Goal: Transaction & Acquisition: Subscribe to service/newsletter

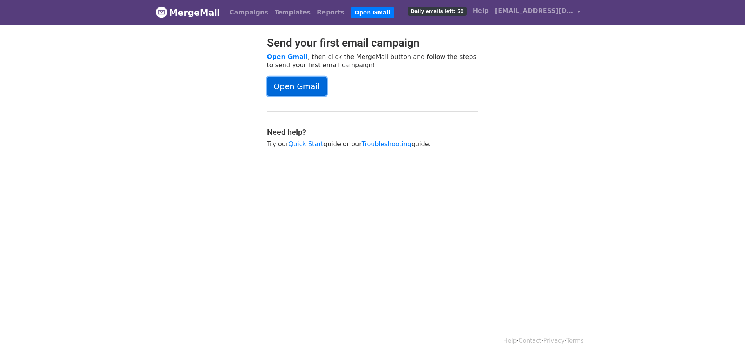
click at [304, 89] on link "Open Gmail" at bounding box center [296, 86] width 59 height 19
click at [534, 12] on span "[EMAIL_ADDRESS][DOMAIN_NAME]" at bounding box center [534, 10] width 78 height 9
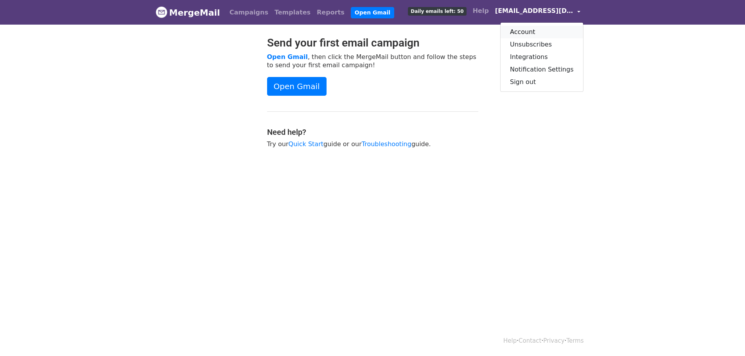
click at [546, 32] on link "Account" at bounding box center [542, 32] width 83 height 13
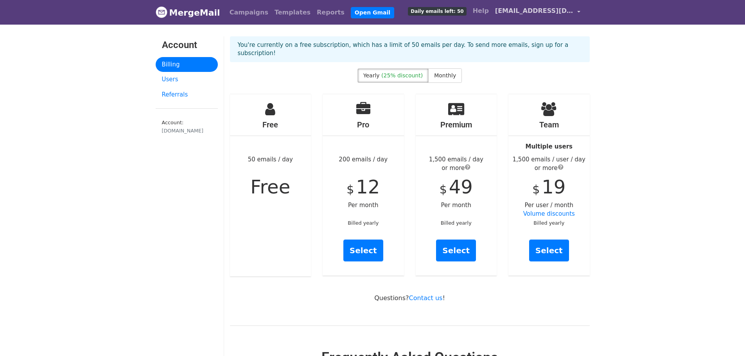
click at [557, 13] on span "[EMAIL_ADDRESS][DOMAIN_NAME]" at bounding box center [534, 10] width 78 height 9
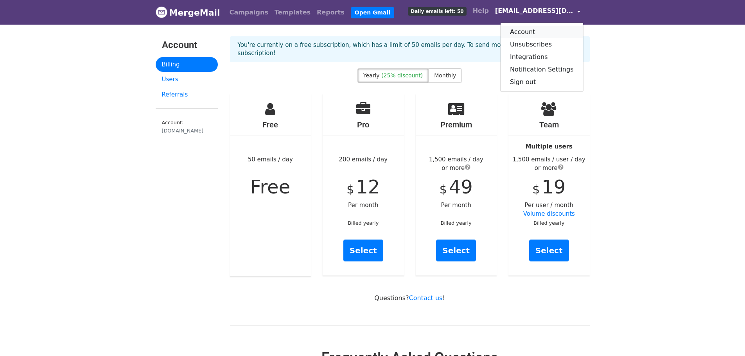
click at [533, 31] on link "Account" at bounding box center [542, 32] width 83 height 13
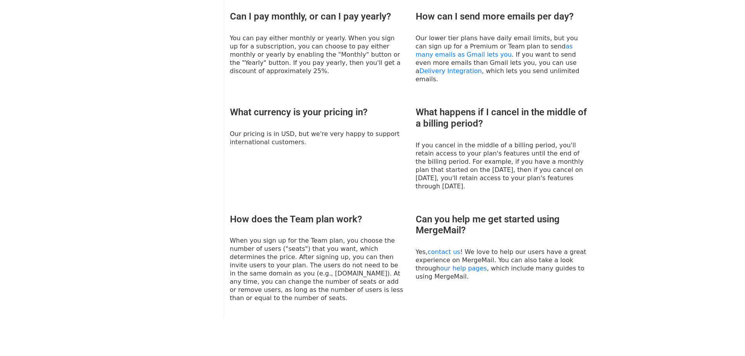
scroll to position [451, 0]
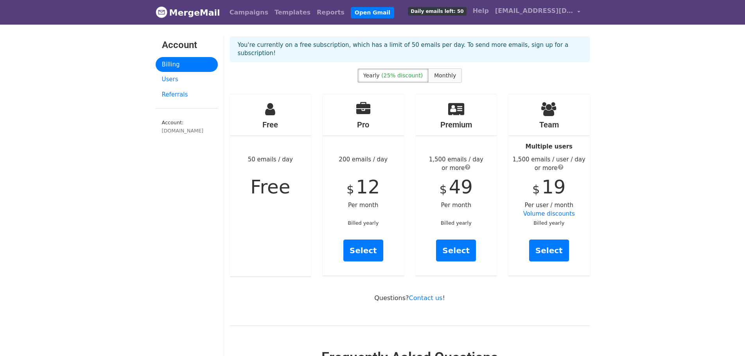
click at [444, 72] on label "Monthly" at bounding box center [445, 75] width 34 height 14
click at [530, 9] on span "[EMAIL_ADDRESS][DOMAIN_NAME]" at bounding box center [534, 10] width 78 height 9
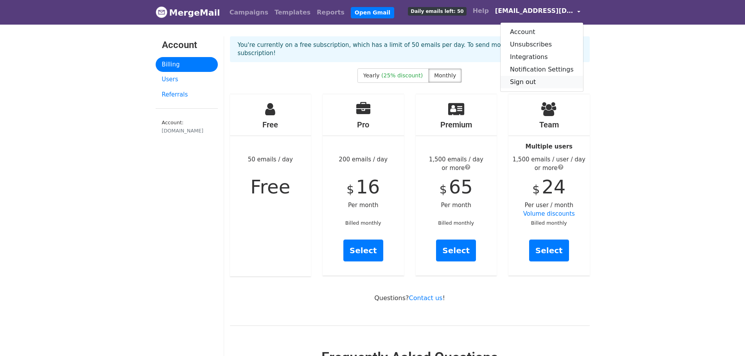
click at [538, 80] on link "Sign out" at bounding box center [542, 82] width 83 height 13
